Goal: Check status

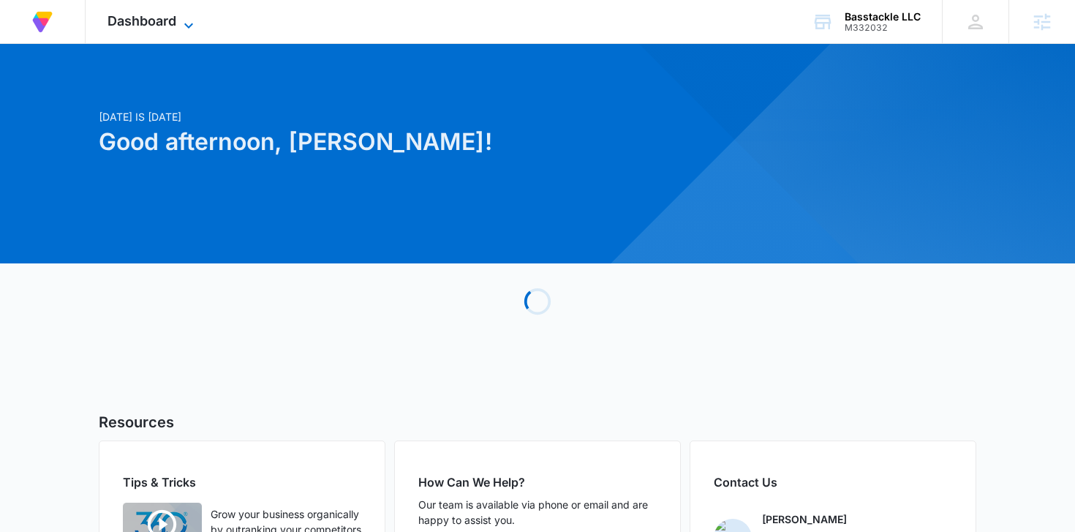
click at [179, 13] on div "Dashboard Apps Reputation Forms CRM Email Social Payments POS Content Ads Intel…" at bounding box center [153, 21] width 134 height 43
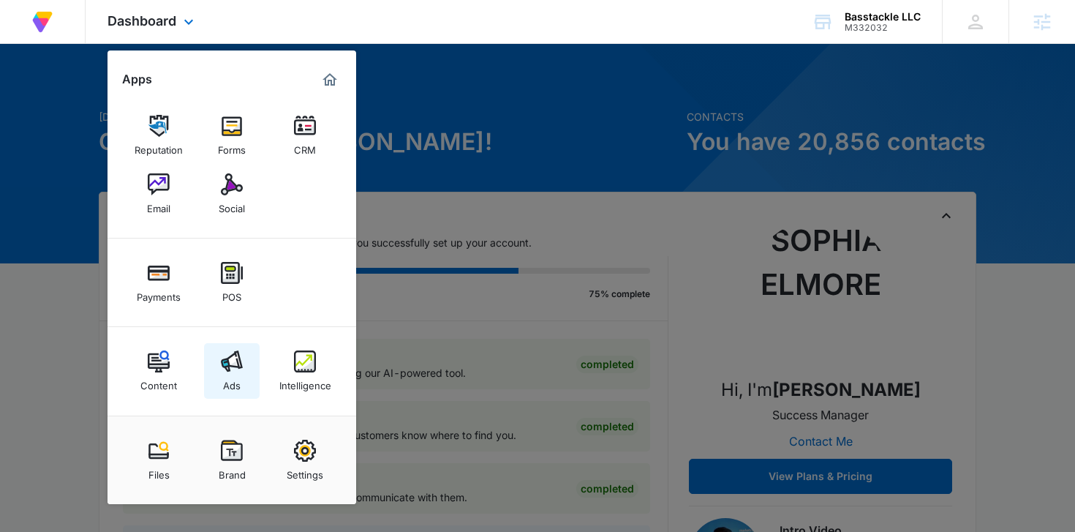
click at [240, 373] on div "Ads" at bounding box center [232, 381] width 18 height 19
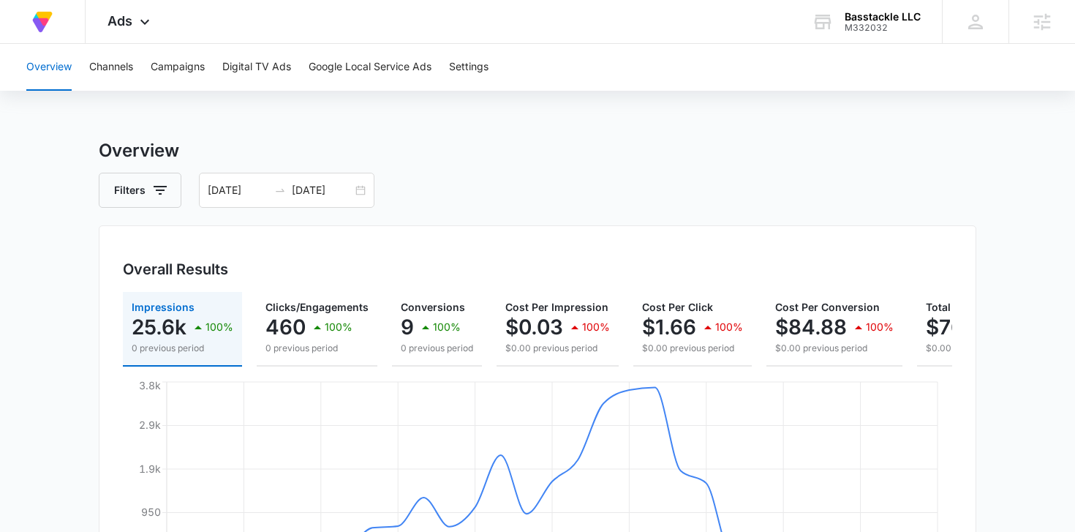
scroll to position [0, 119]
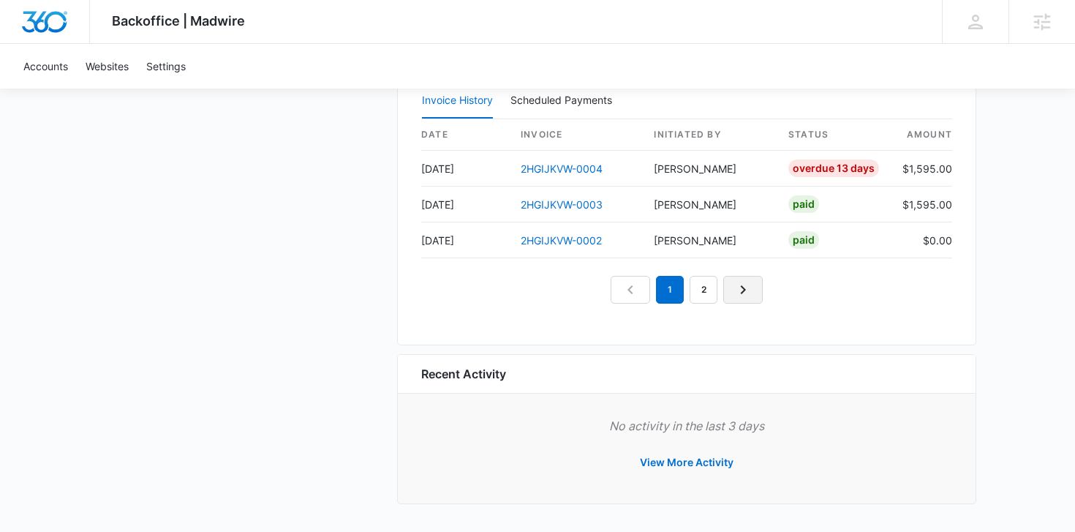
click at [737, 284] on icon "Next Page" at bounding box center [743, 290] width 18 height 18
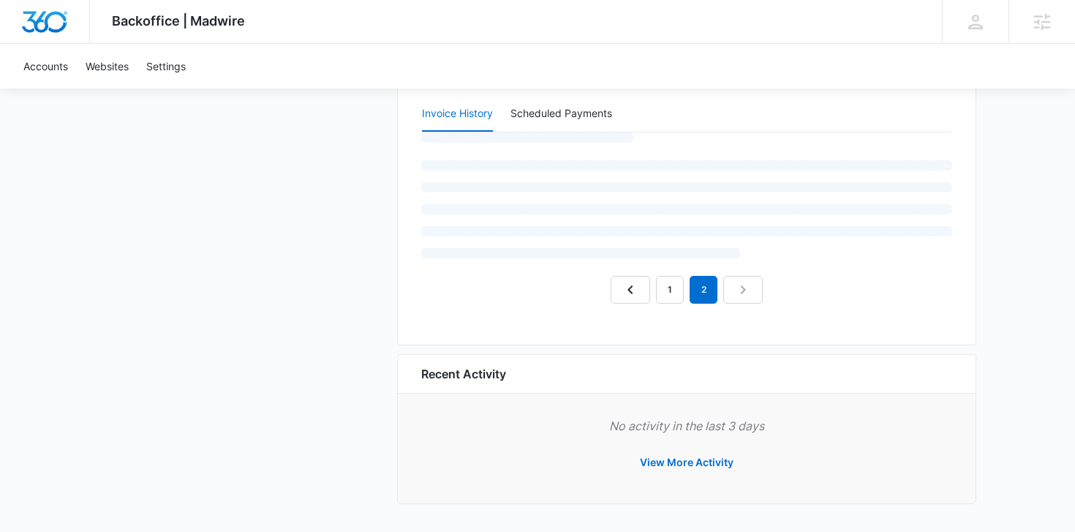
scroll to position [1383, 0]
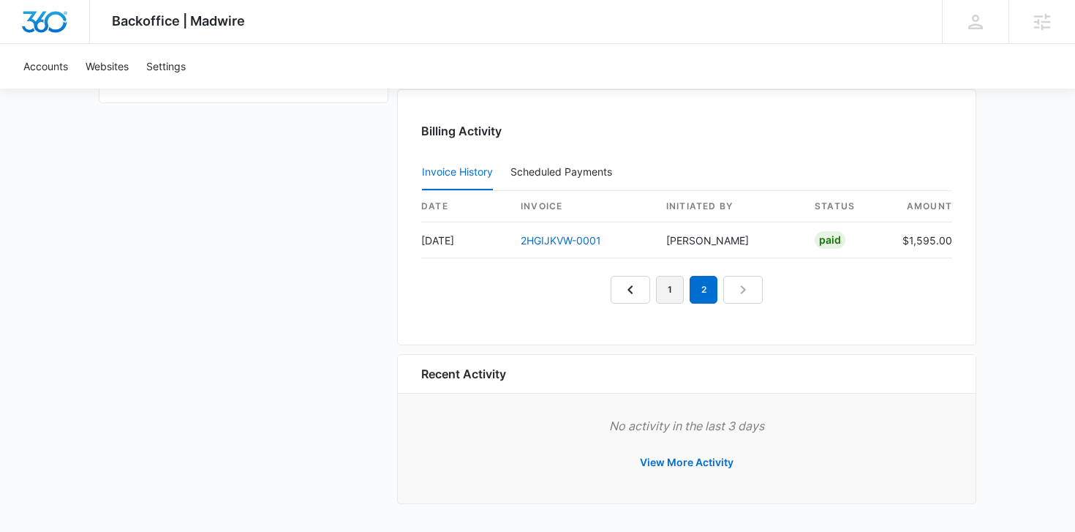
click at [673, 292] on link "1" at bounding box center [670, 290] width 28 height 28
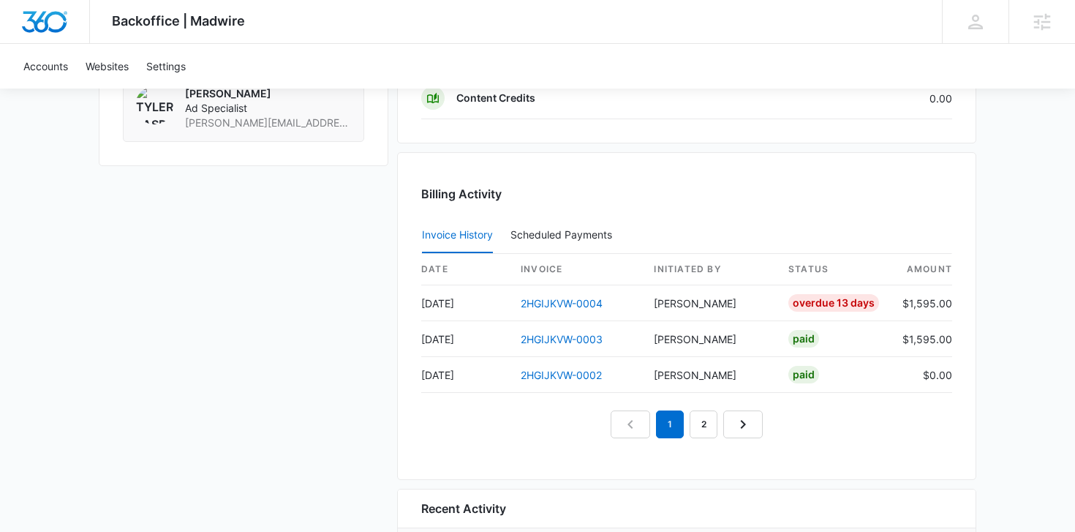
scroll to position [1313, 0]
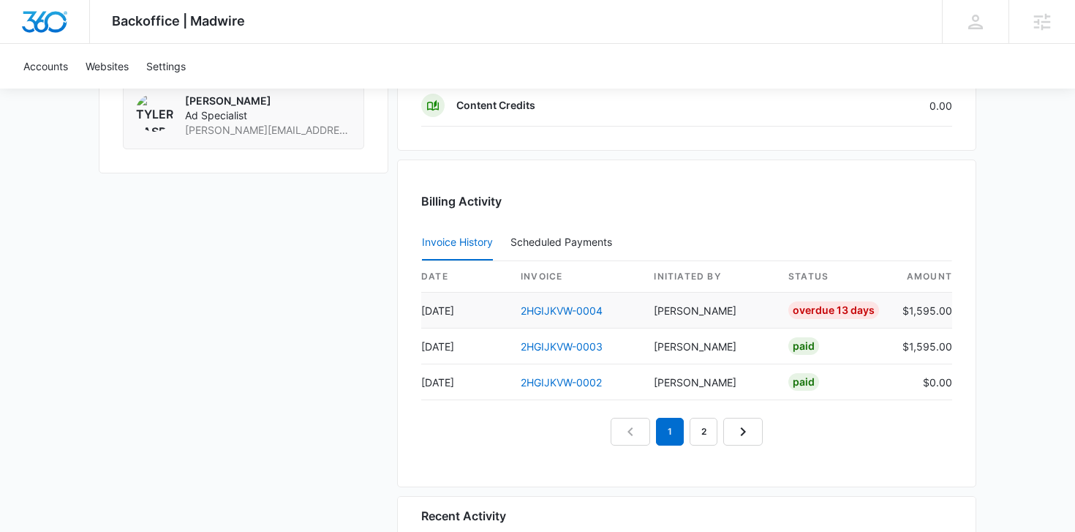
click at [574, 303] on td "2HGIJKVW-0004" at bounding box center [575, 311] width 133 height 36
click at [567, 308] on link "2HGIJKVW-0004" at bounding box center [562, 310] width 82 height 12
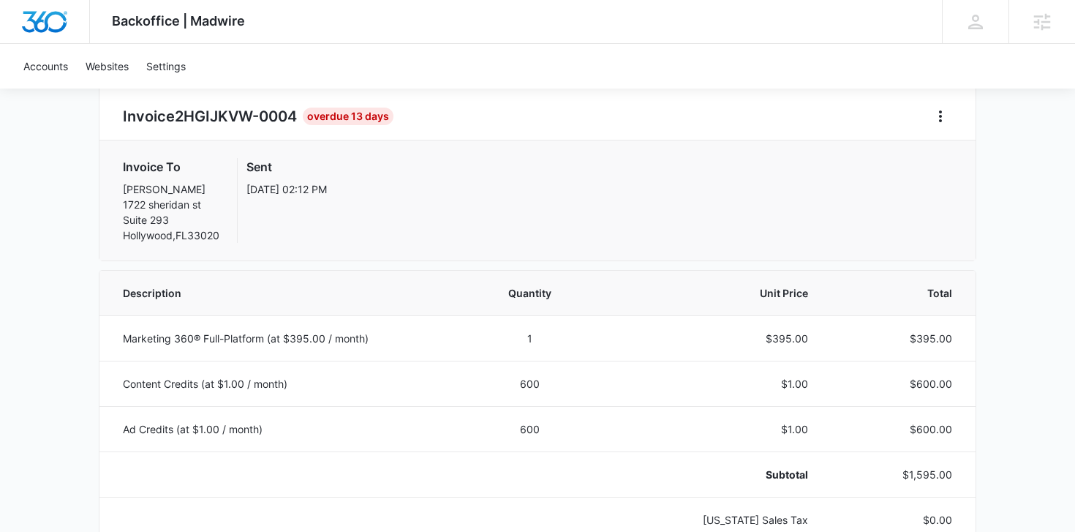
scroll to position [139, 0]
